Goal: Information Seeking & Learning: Learn about a topic

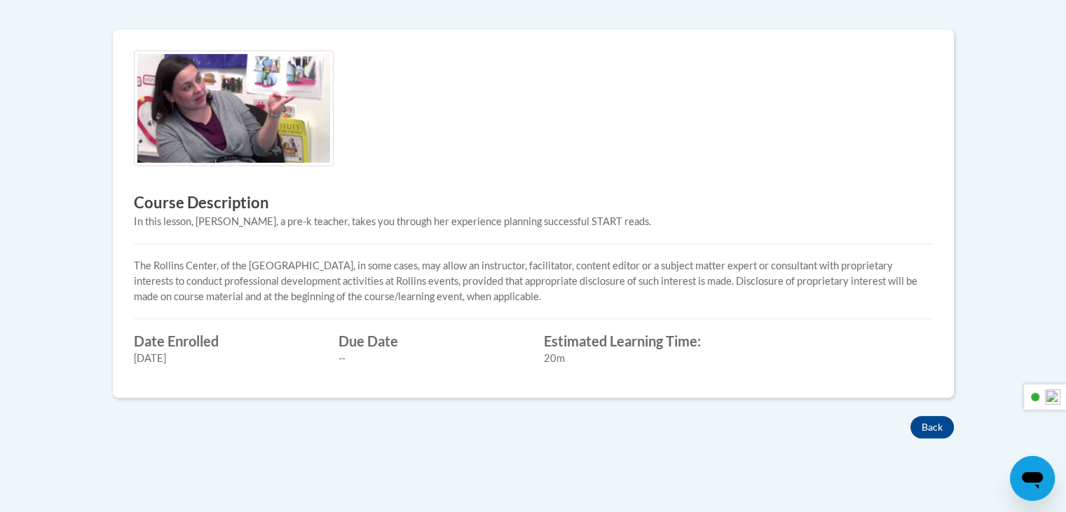
scroll to position [491, 0]
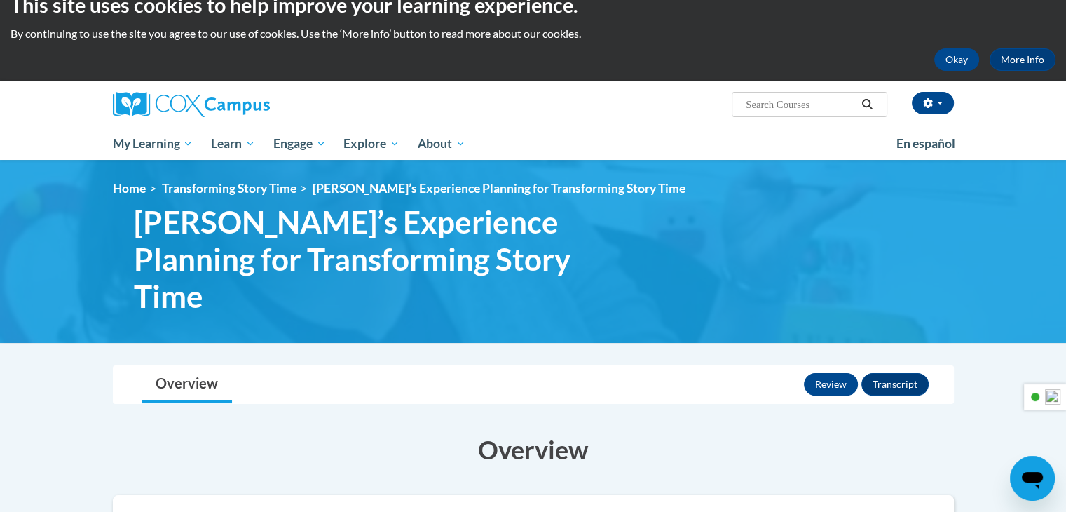
scroll to position [22, 0]
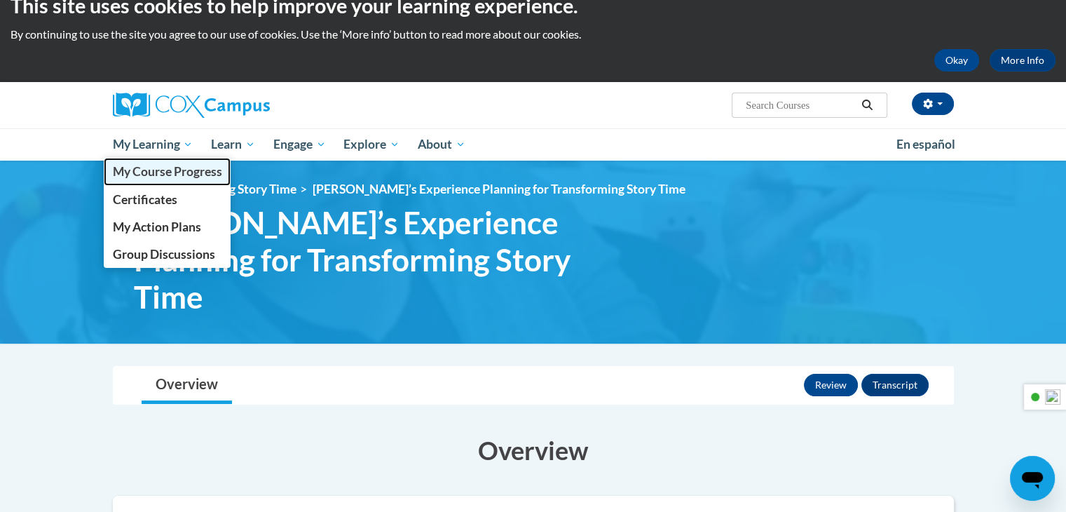
click at [158, 175] on span "My Course Progress" at bounding box center [166, 171] width 109 height 15
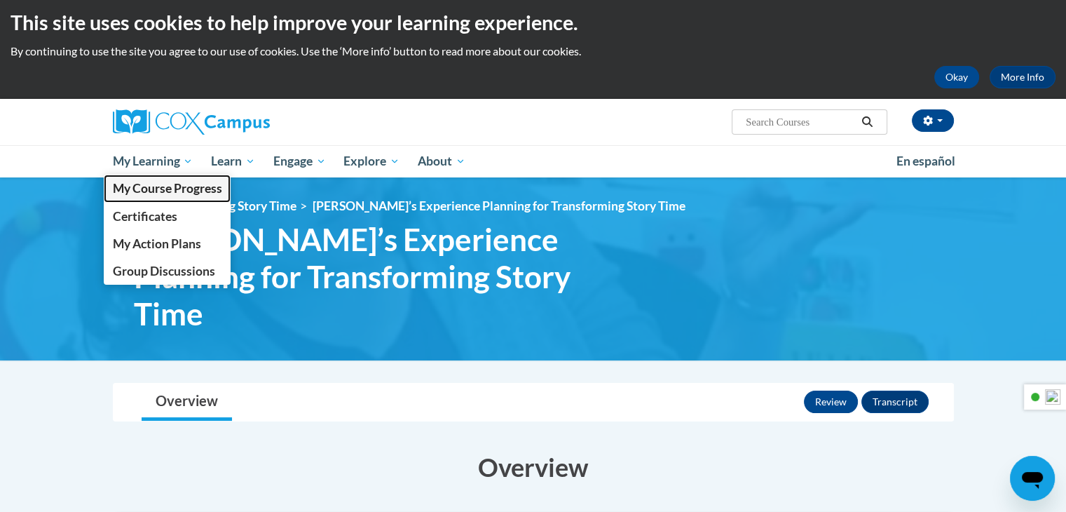
scroll to position [0, 0]
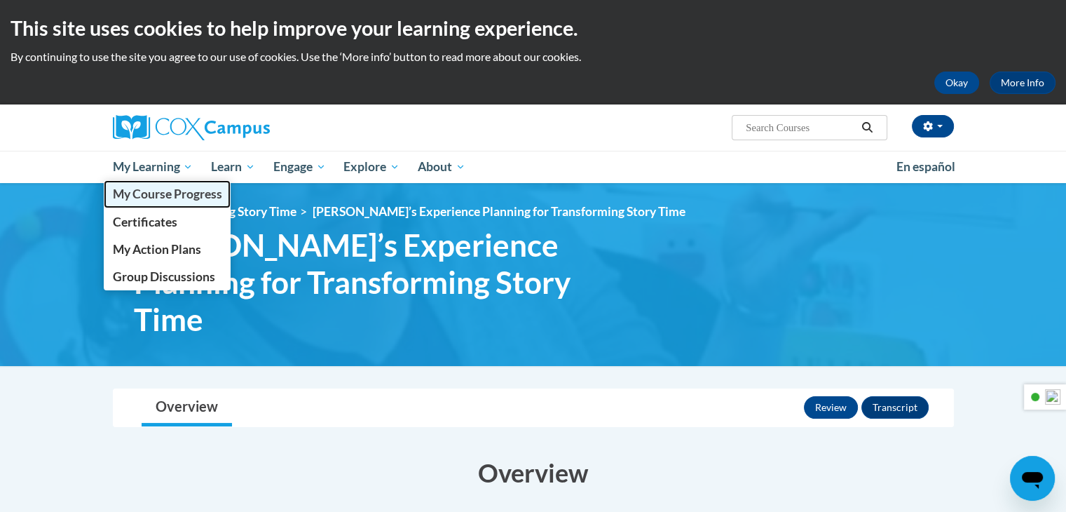
click at [173, 196] on span "My Course Progress" at bounding box center [166, 193] width 109 height 15
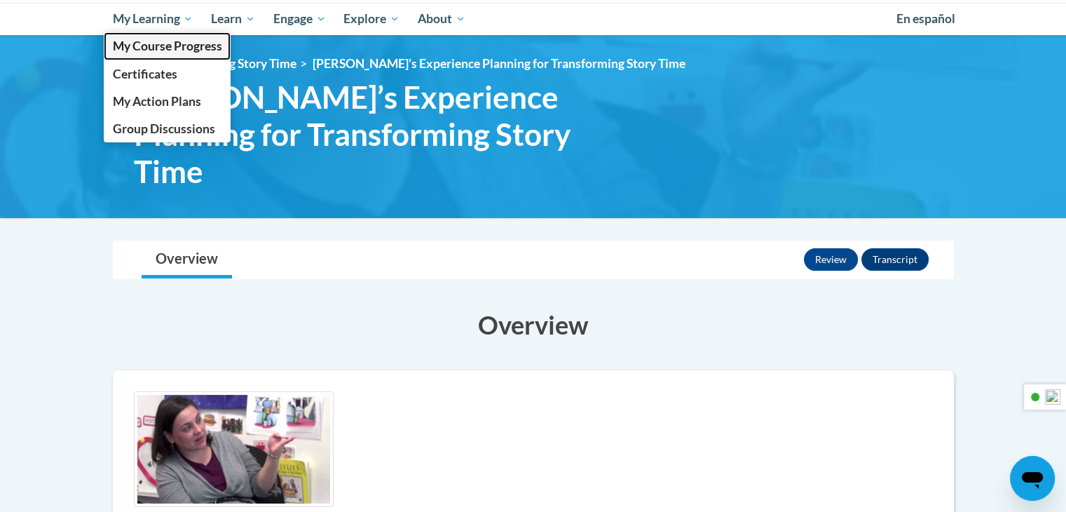
scroll to position [140, 0]
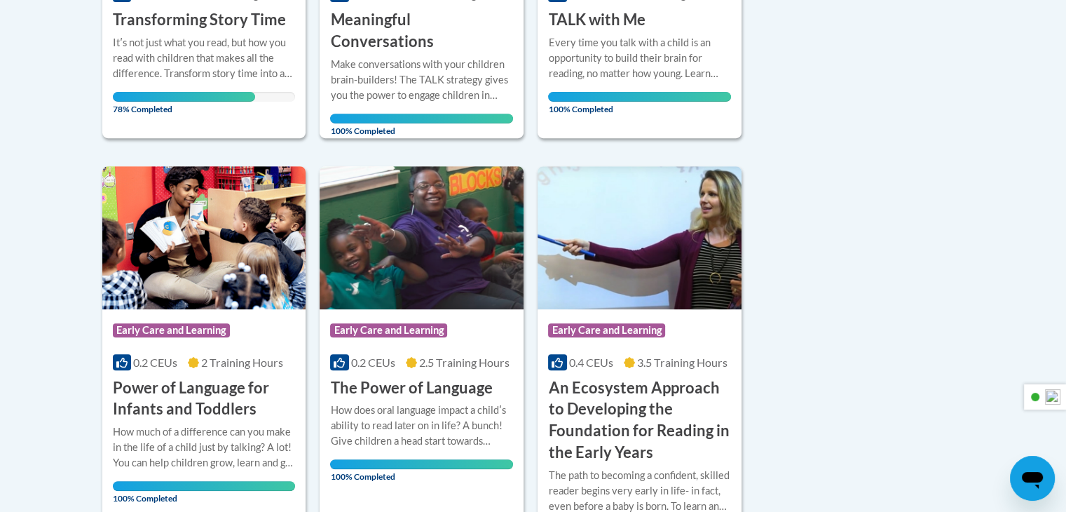
scroll to position [561, 0]
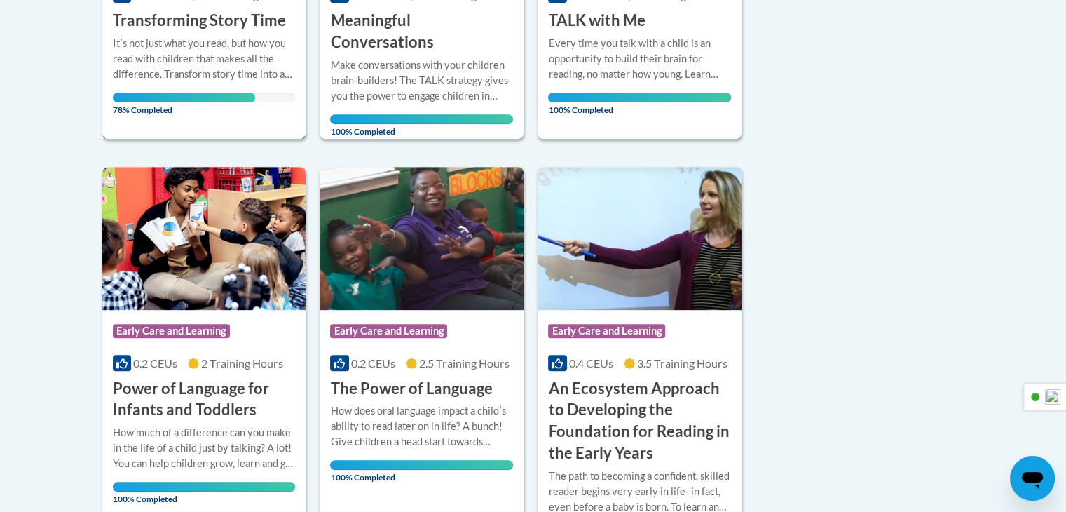
click at [196, 43] on div "Itʹs not just what you read, but how you read with children that makes all the …" at bounding box center [204, 59] width 183 height 46
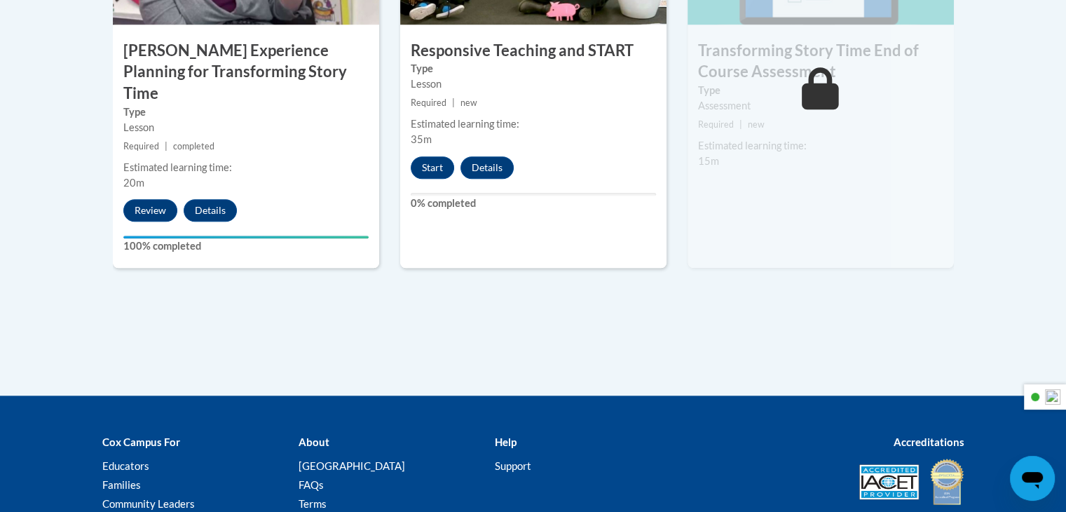
scroll to position [1379, 0]
